Goal: Navigation & Orientation: Find specific page/section

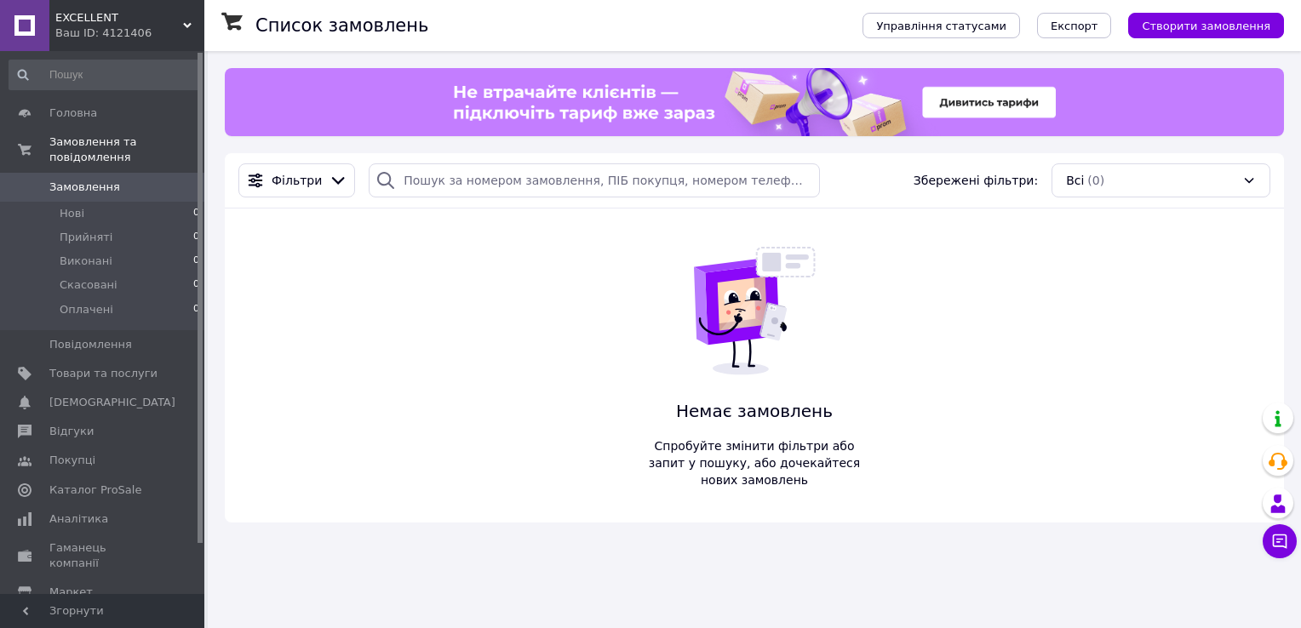
click at [83, 14] on span "EXCELLENT" at bounding box center [119, 17] width 128 height 15
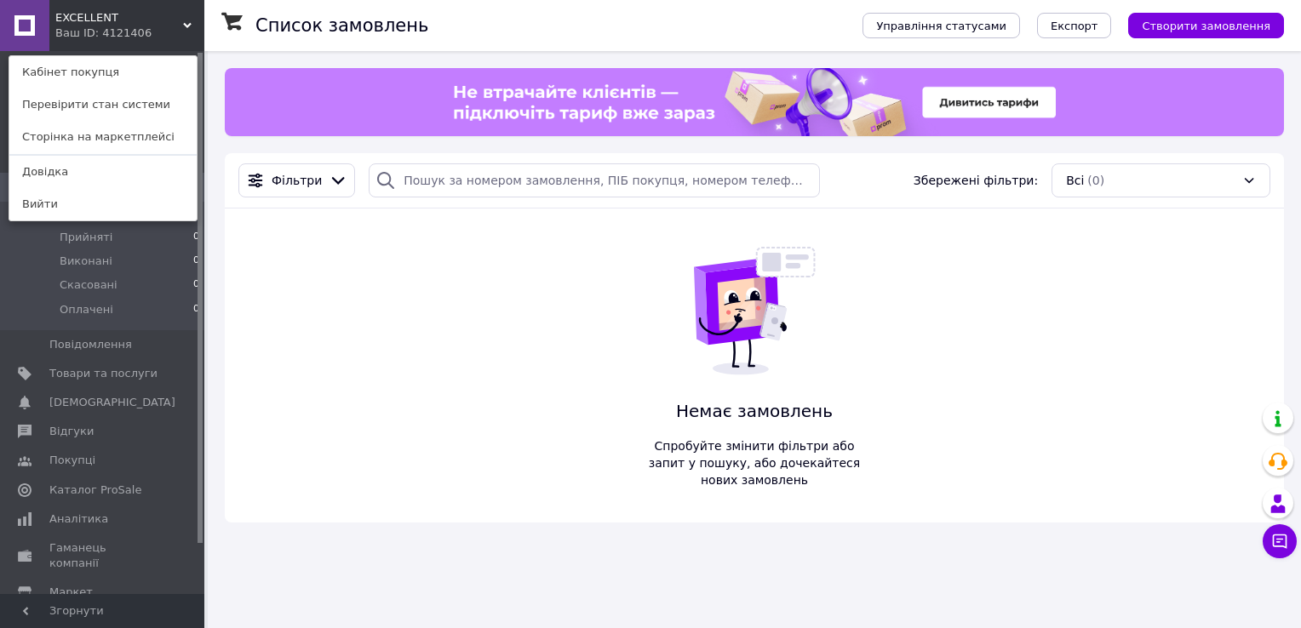
click at [133, 18] on div "EXCELLENT Ваш ID: 4121406 Кабінет покупця Перевірити стан системи Сторінка на м…" at bounding box center [102, 25] width 204 height 51
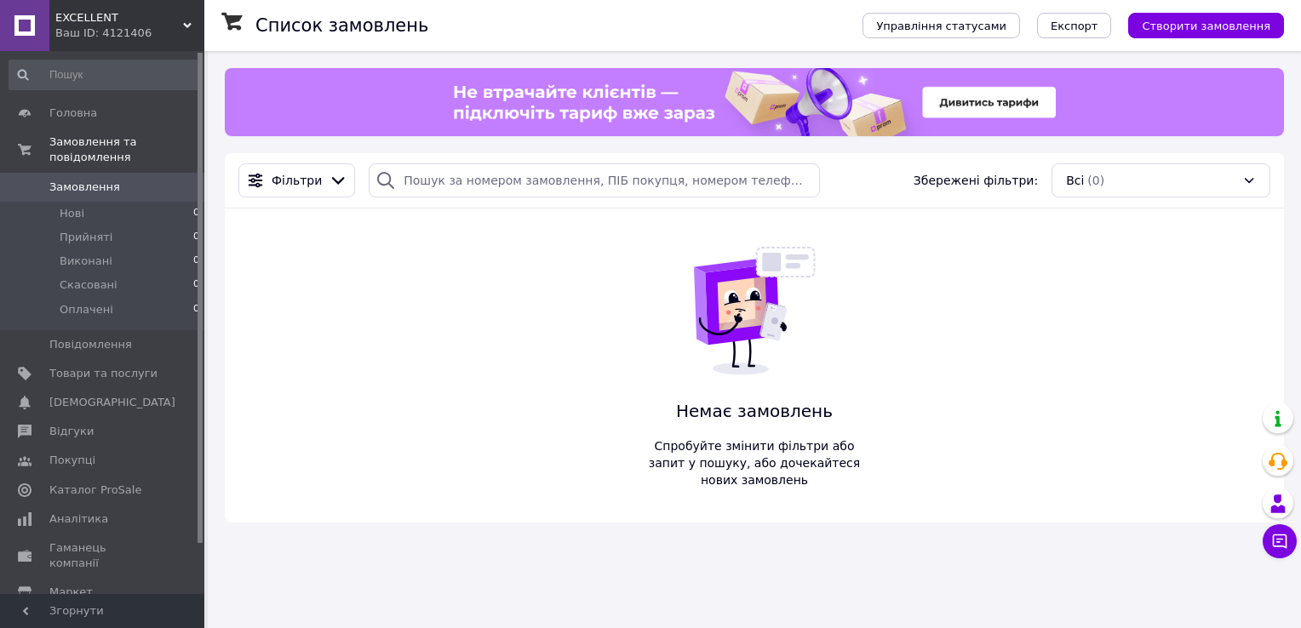
click at [133, 18] on span "EXCELLENT" at bounding box center [119, 17] width 128 height 15
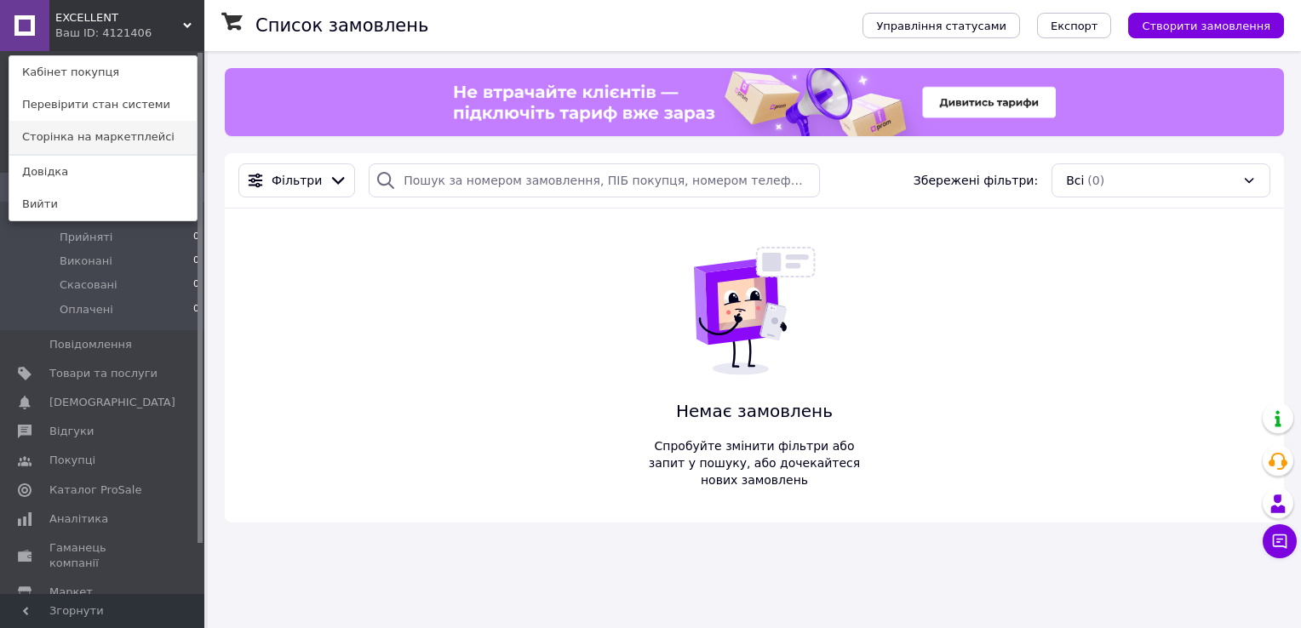
click at [92, 135] on link "Сторінка на маркетплейсі" at bounding box center [102, 137] width 187 height 32
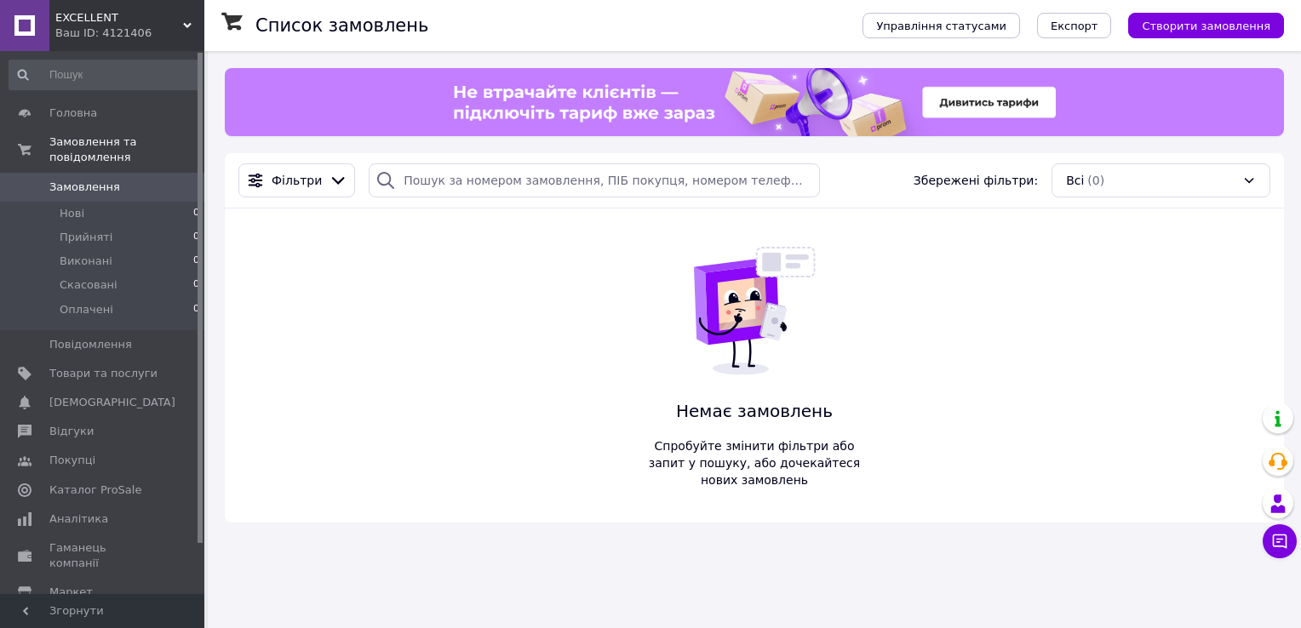
click at [92, 11] on span "EXCELLENT" at bounding box center [119, 17] width 128 height 15
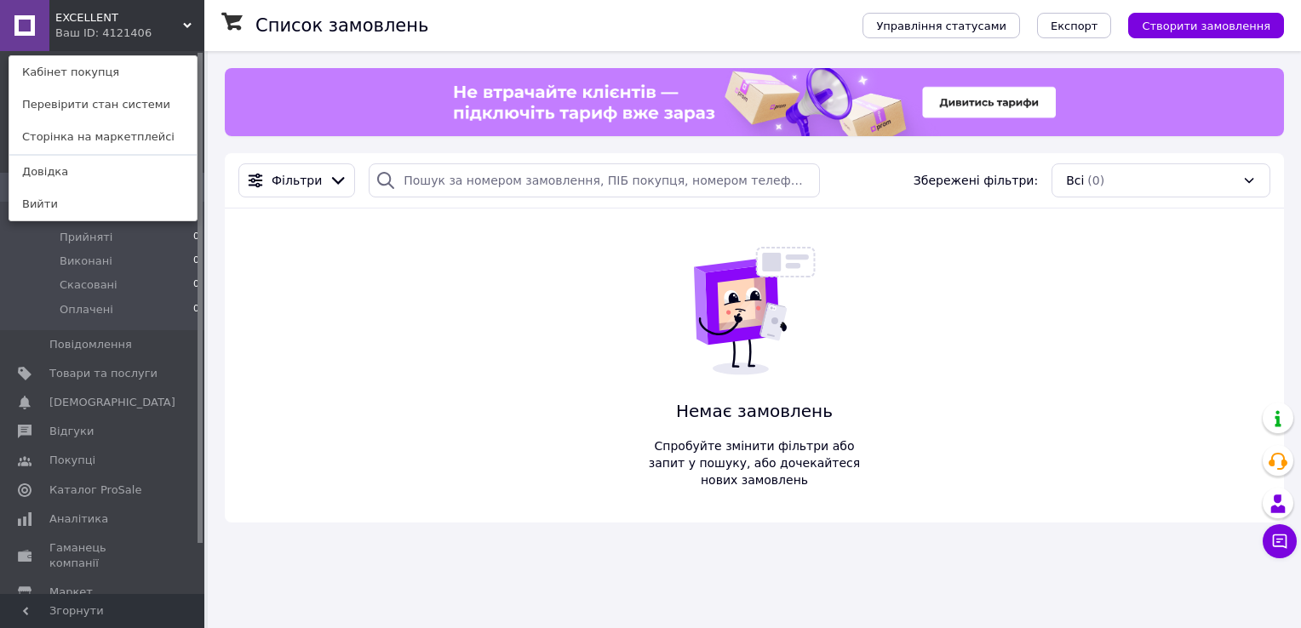
click at [26, 33] on link at bounding box center [24, 25] width 49 height 51
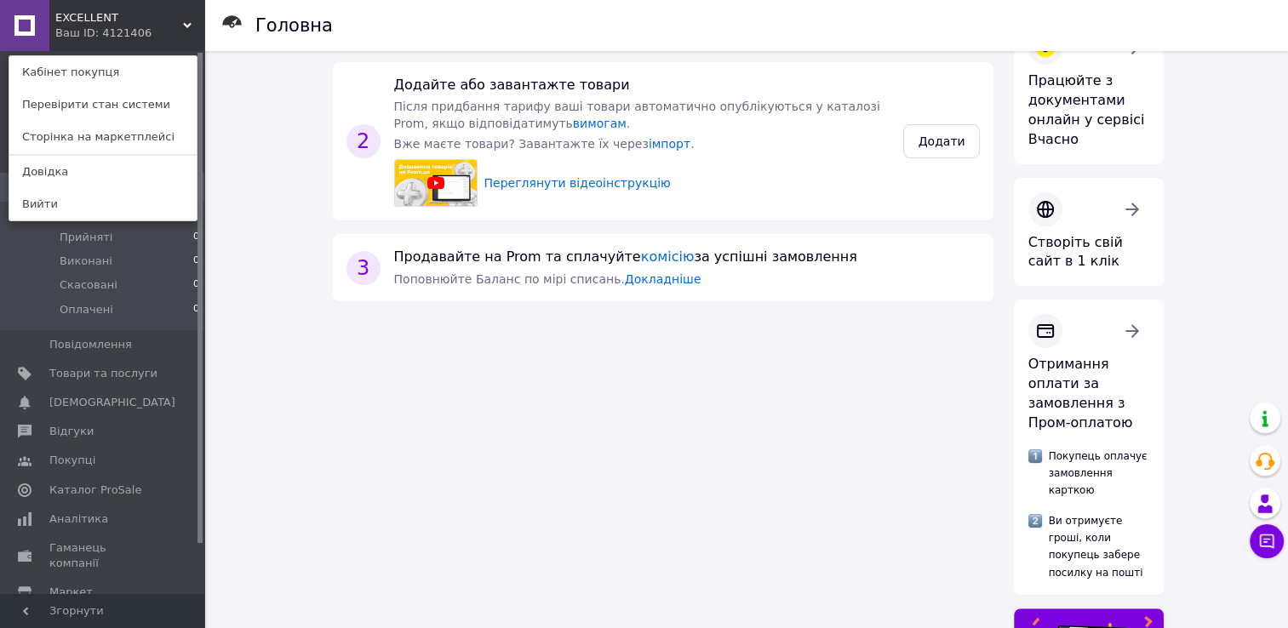
scroll to position [432, 0]
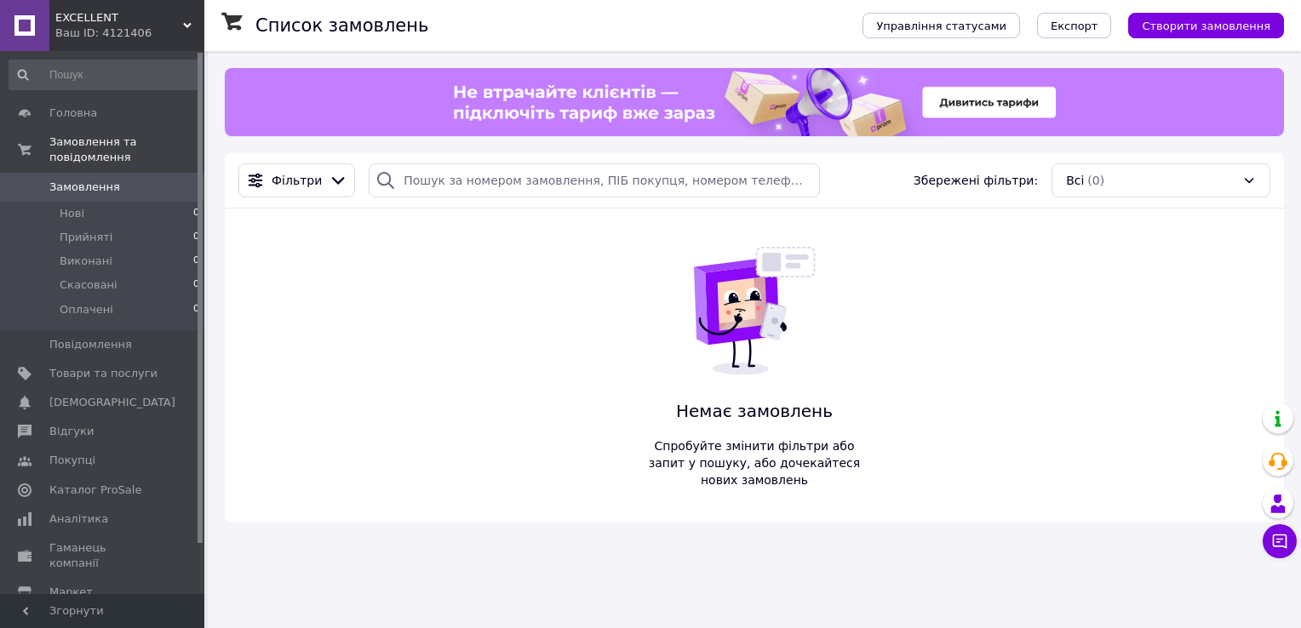
click at [77, 22] on span "EXCELLENT" at bounding box center [119, 17] width 128 height 15
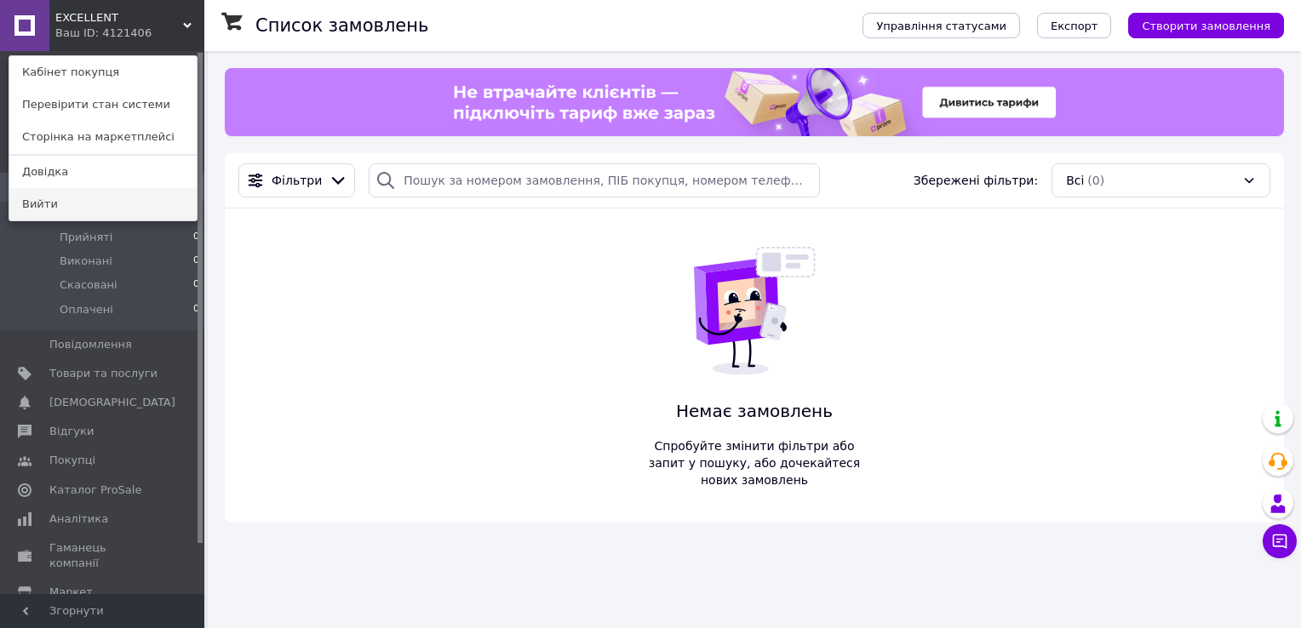
click at [41, 209] on link "Вийти" at bounding box center [102, 204] width 187 height 32
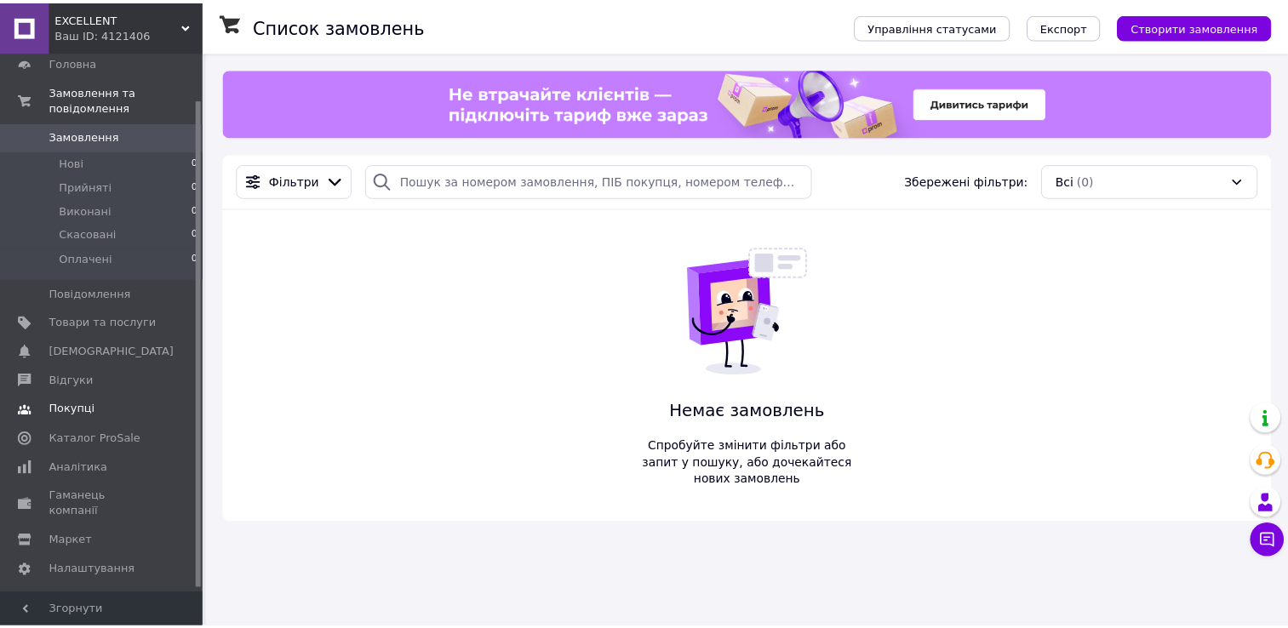
scroll to position [54, 0]
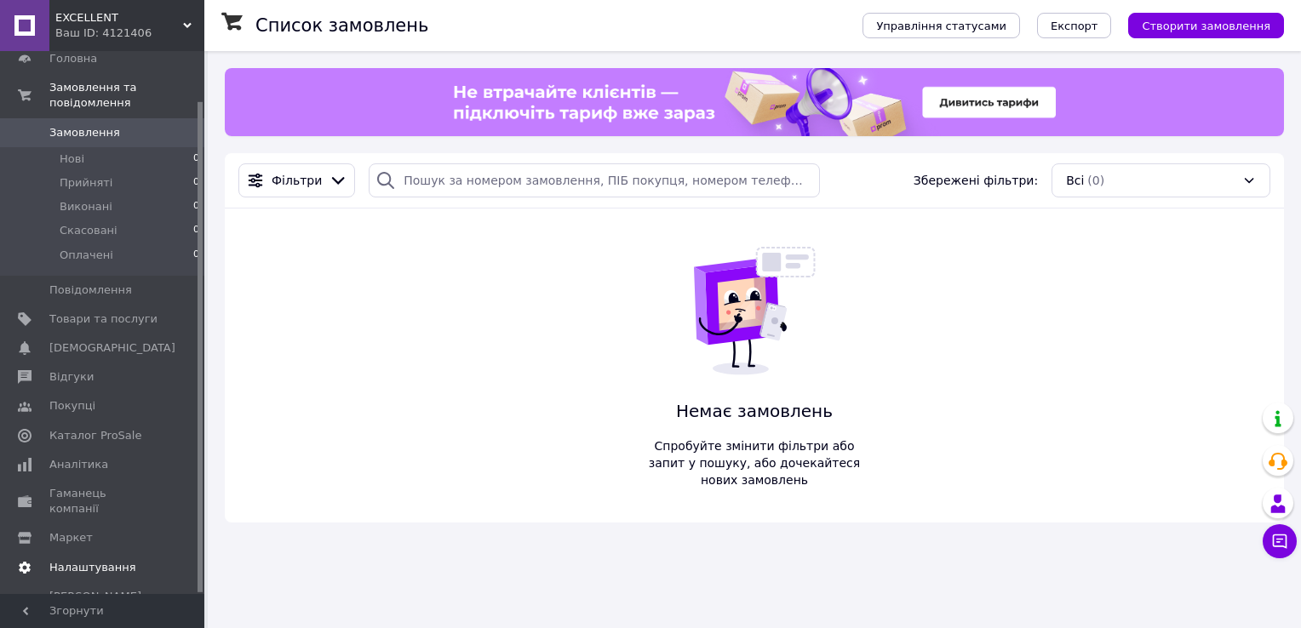
click at [69, 560] on span "Налаштування" at bounding box center [92, 567] width 87 height 15
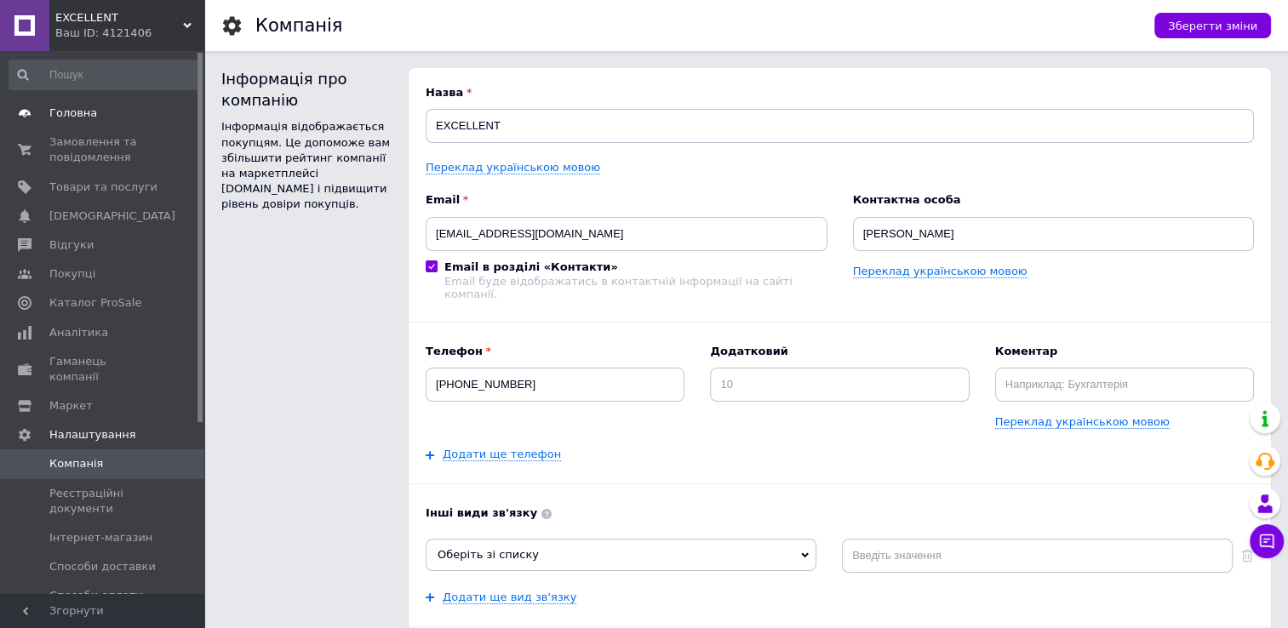
click at [77, 112] on span "Головна" at bounding box center [73, 113] width 48 height 15
